Goal: Task Accomplishment & Management: Complete application form

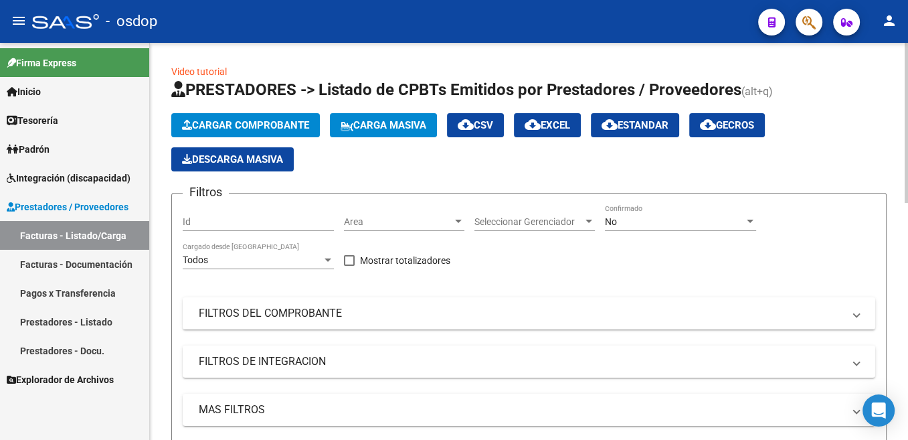
scroll to position [67, 0]
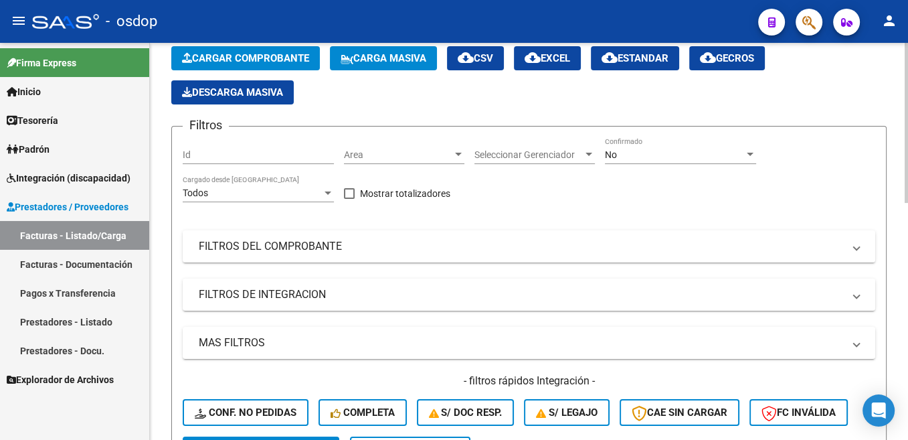
click at [288, 58] on span "Cargar Comprobante" at bounding box center [245, 58] width 127 height 12
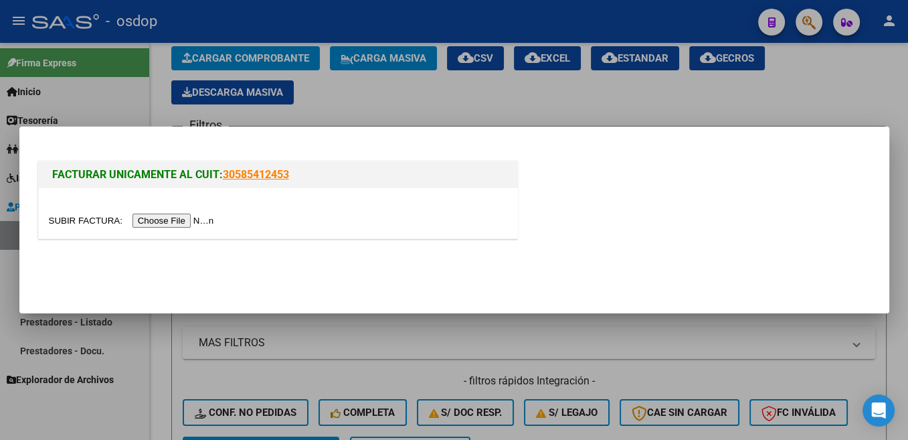
click at [68, 220] on input "file" at bounding box center [133, 220] width 169 height 14
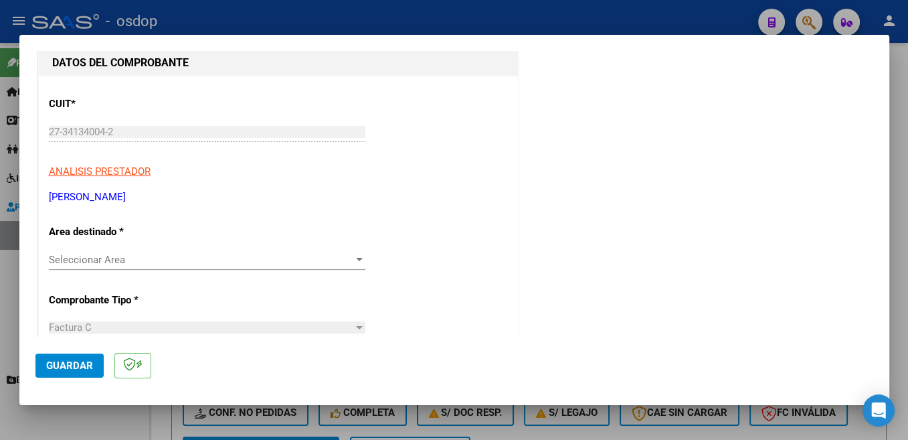
scroll to position [213, 0]
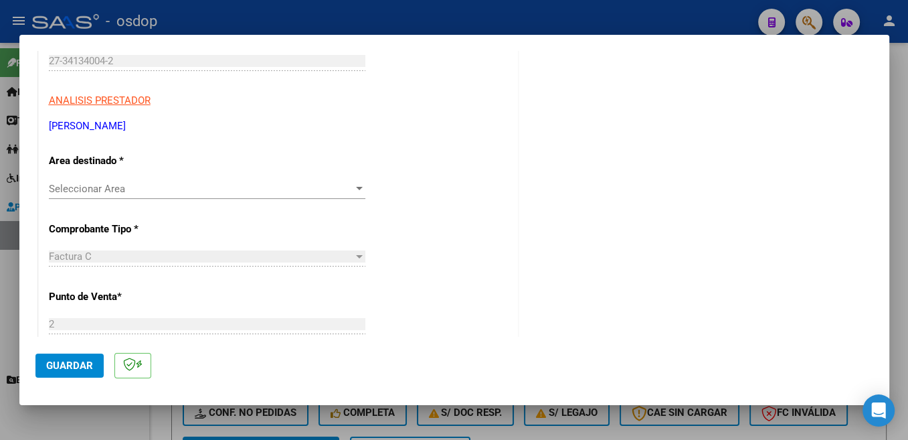
click at [165, 181] on div "Seleccionar Area Seleccionar Area" at bounding box center [207, 189] width 316 height 20
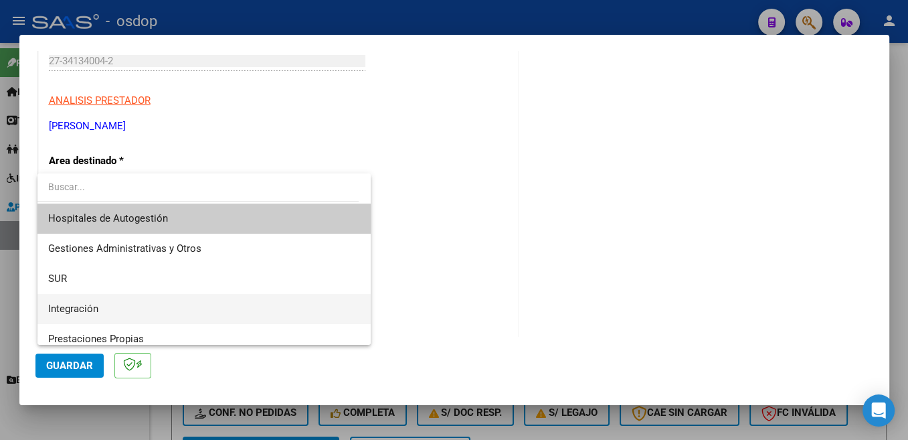
click at [108, 311] on span "Integración" at bounding box center [204, 309] width 312 height 30
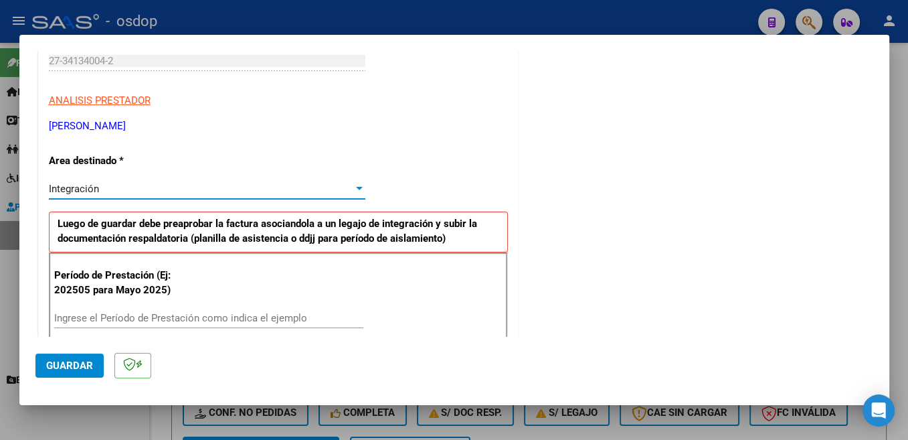
scroll to position [355, 0]
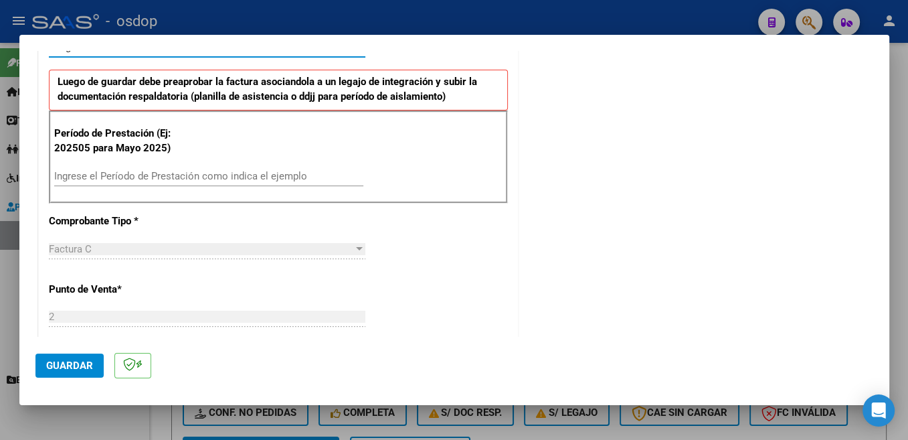
click at [182, 177] on input "Ingrese el Período de Prestación como indica el ejemplo" at bounding box center [208, 176] width 309 height 12
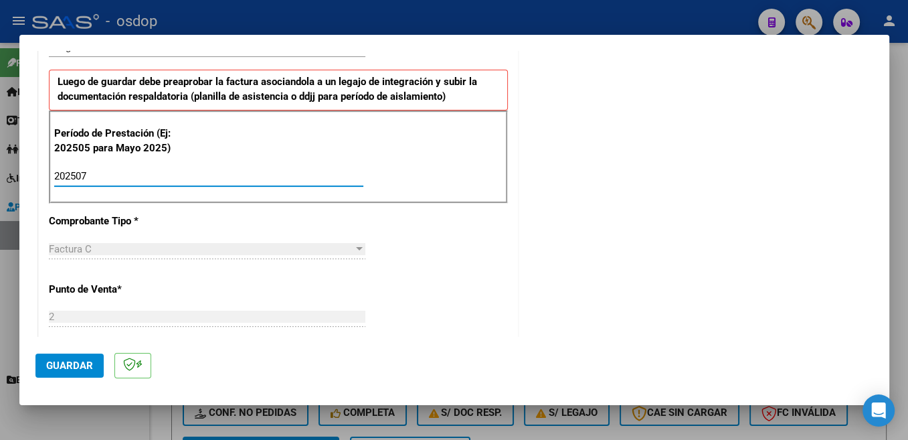
type input "202507"
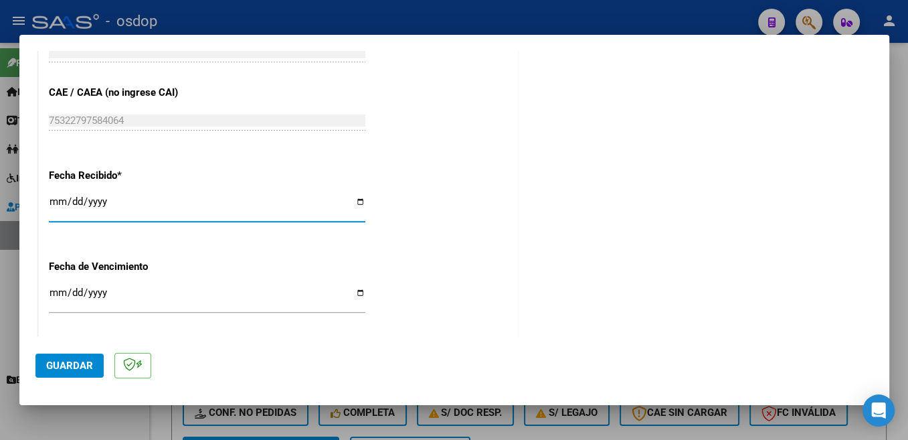
click at [78, 373] on button "Guardar" at bounding box center [69, 365] width 68 height 24
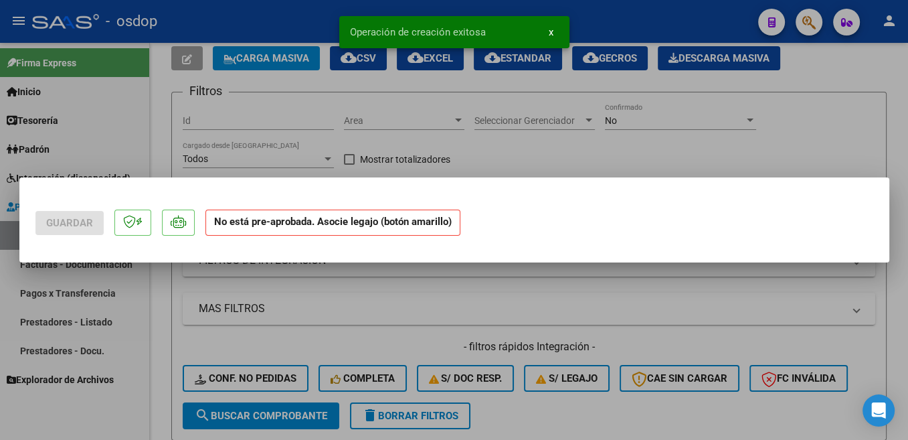
scroll to position [0, 0]
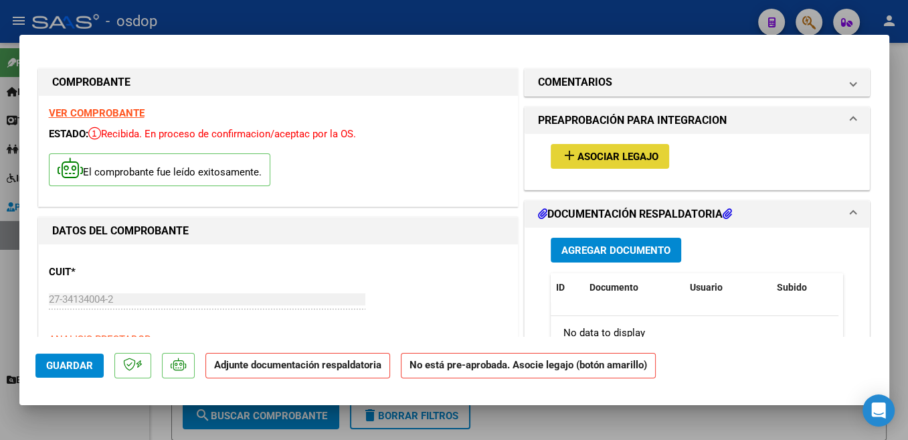
click at [630, 151] on span "Asociar Legajo" at bounding box center [617, 157] width 81 height 12
click at [636, 158] on span "Asociar Legajo" at bounding box center [617, 157] width 81 height 12
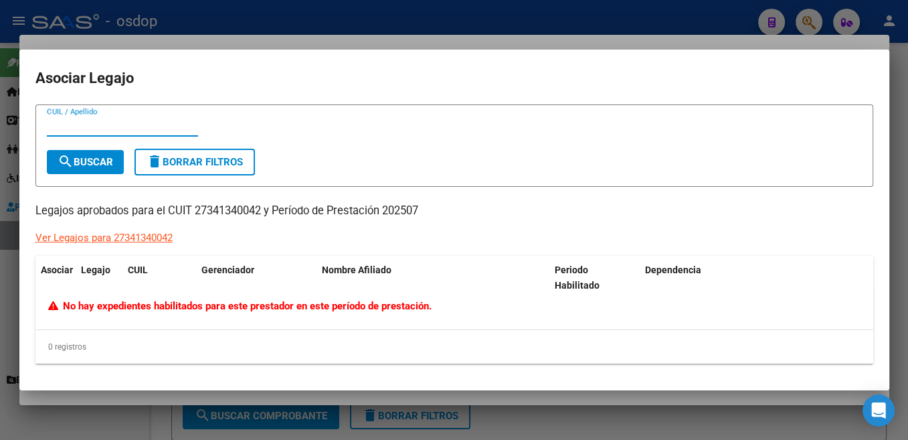
click at [218, 207] on p "Legajos aprobados para el CUIT 27341340042 y Período de Prestación 202507" at bounding box center [454, 211] width 838 height 17
copy p "27341340042"
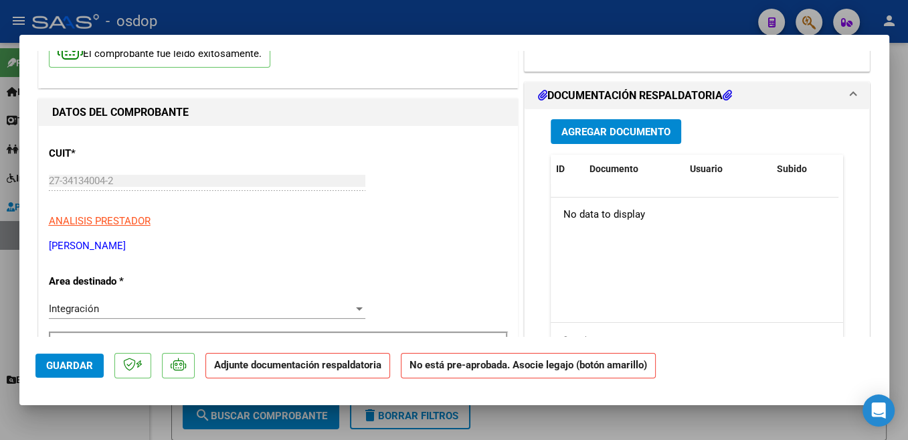
scroll to position [71, 0]
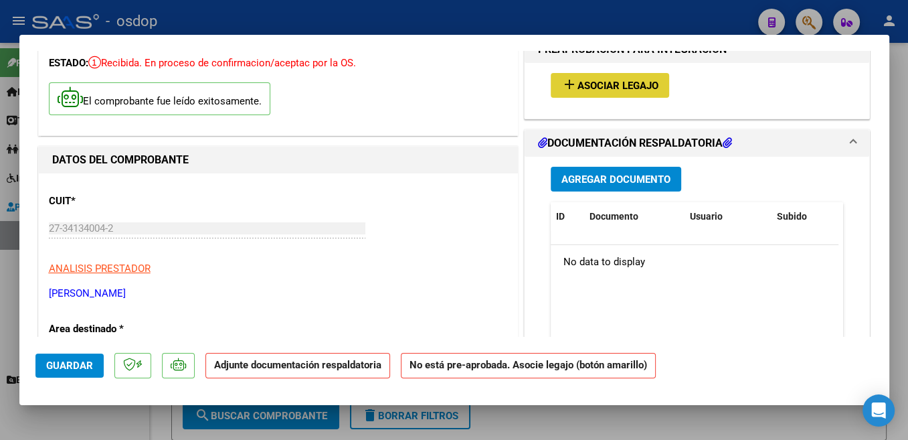
click at [644, 179] on span "Agregar Documento" at bounding box center [615, 179] width 109 height 12
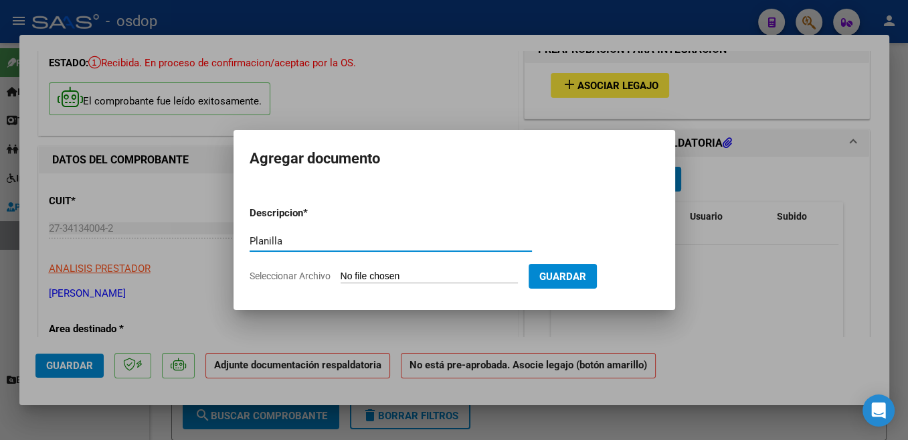
type input "Planilla"
click at [383, 274] on input "Seleccionar Archivo" at bounding box center [429, 276] width 177 height 13
type input "C:\fakepath\isabella asistencia [DATE].pdf"
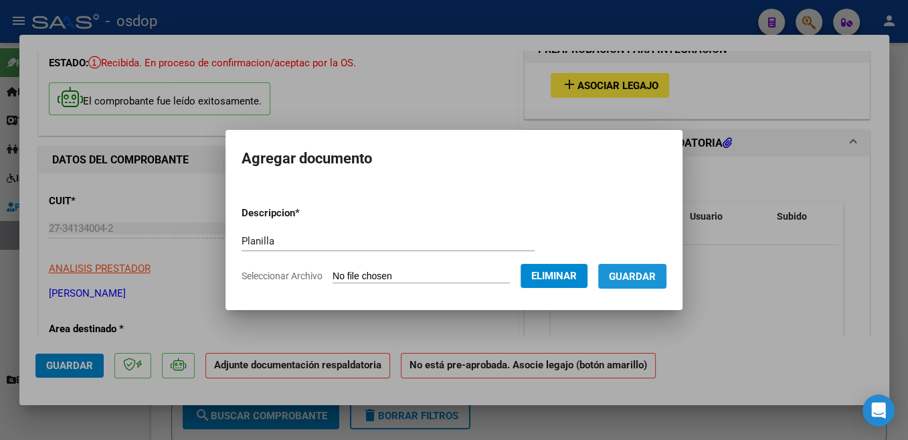
click at [635, 279] on span "Guardar" at bounding box center [632, 276] width 47 height 12
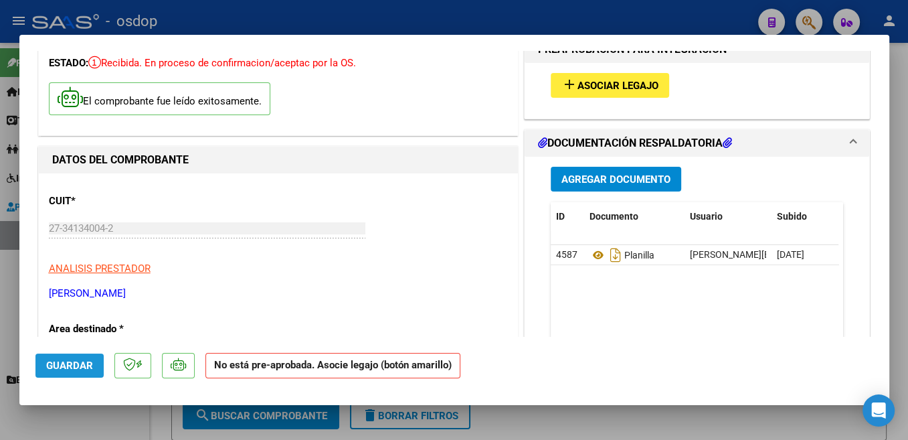
click at [80, 360] on span "Guardar" at bounding box center [69, 365] width 47 height 12
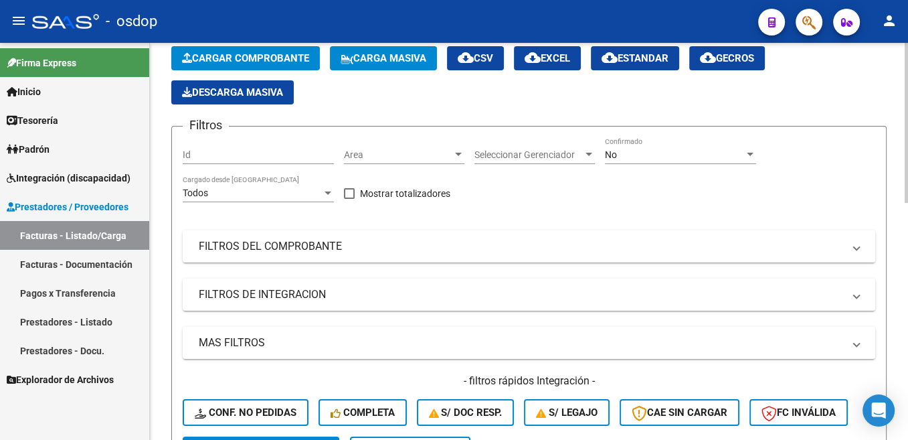
scroll to position [337, 0]
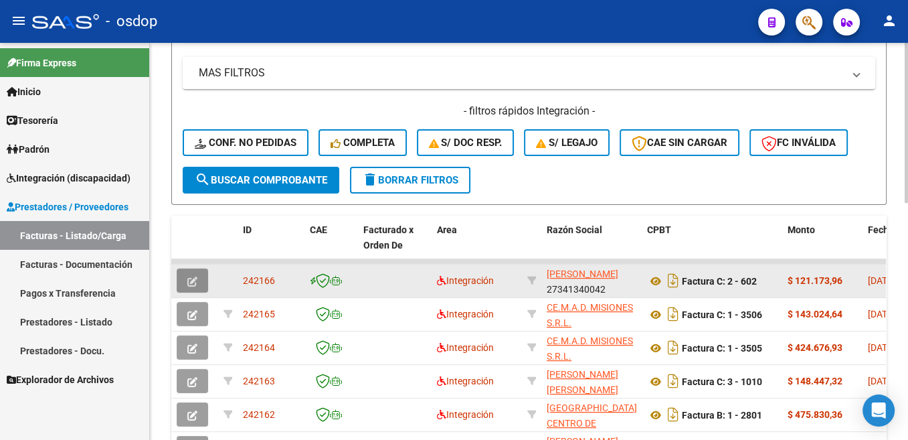
click at [192, 279] on icon "button" at bounding box center [192, 281] width 10 height 10
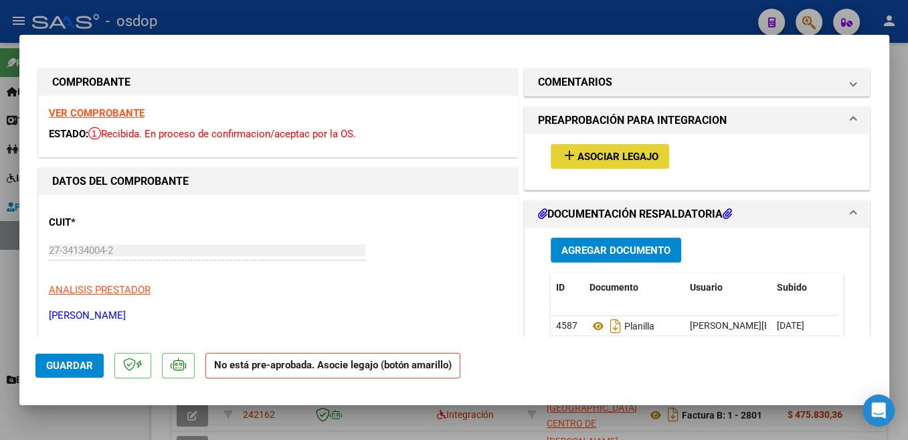
click at [628, 163] on button "add Asociar Legajo" at bounding box center [610, 156] width 118 height 25
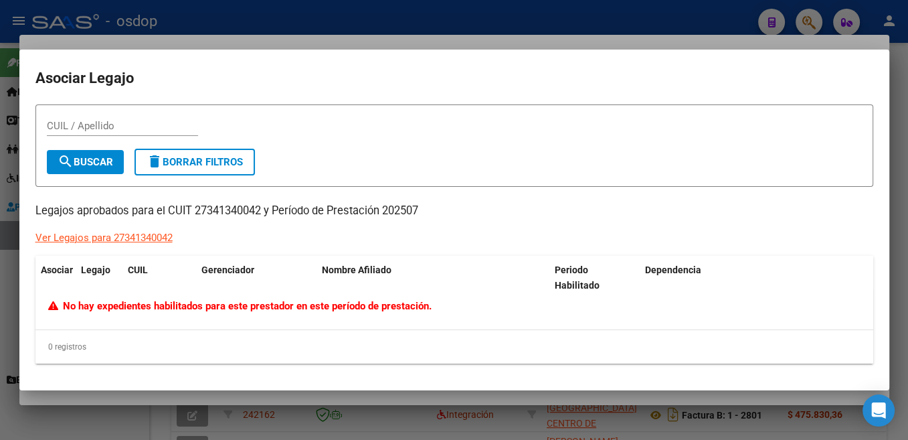
drag, startPoint x: 454, startPoint y: 308, endPoint x: 31, endPoint y: 207, distance: 435.2
click at [35, 289] on datatable-body "No hay expedientes habilitados para este prestador en este período de prestació…" at bounding box center [454, 309] width 838 height 40
copy div "Legajos aprobados para el CUIT 27341340042 y Período de Prestación 202507 Ver L…"
